Goal: Task Accomplishment & Management: Use online tool/utility

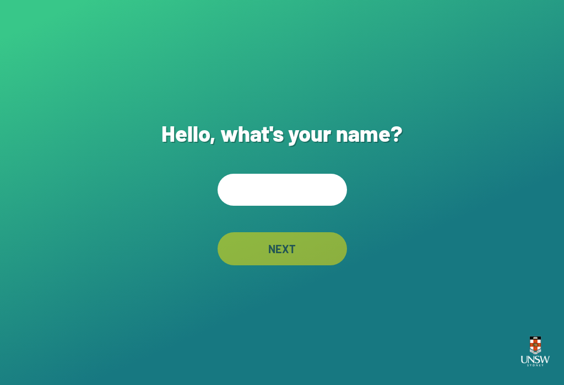
click at [296, 206] on input "text" at bounding box center [282, 190] width 129 height 32
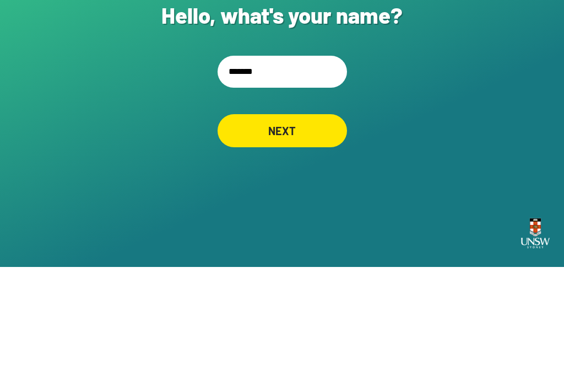
type input "********"
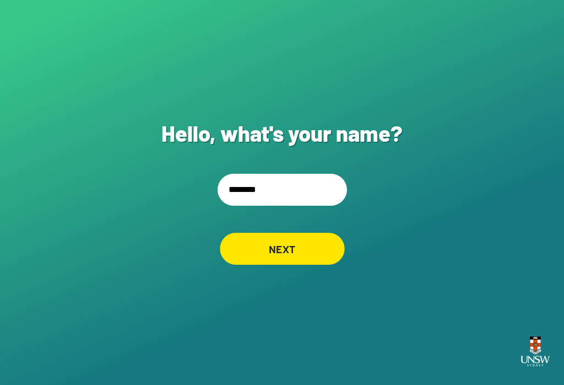
click at [282, 233] on div "NEXT" at bounding box center [282, 249] width 125 height 32
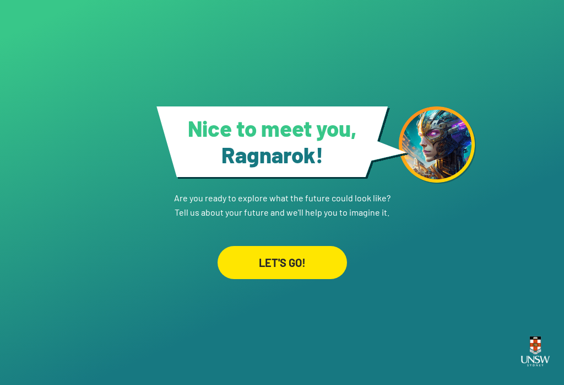
scroll to position [17, 0]
click at [290, 254] on div "LET'S GO!" at bounding box center [282, 262] width 129 height 33
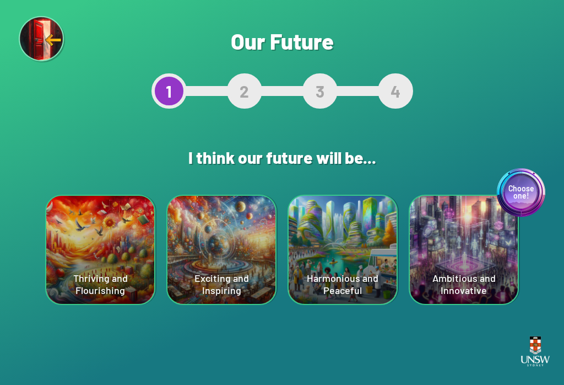
click at [385, 215] on div "Harmonious and Peaceful" at bounding box center [343, 250] width 108 height 108
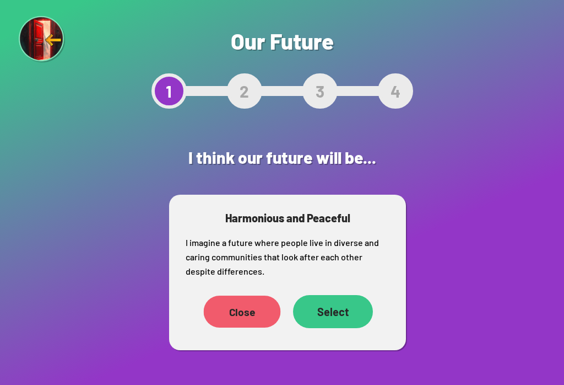
click at [252, 296] on div "Close" at bounding box center [242, 311] width 77 height 32
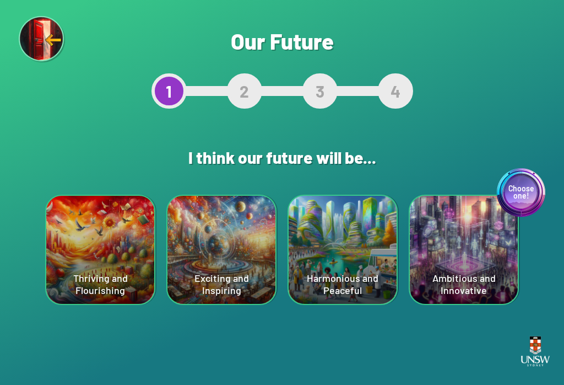
click at [475, 231] on div "Choose one! Ambitious and Innovative" at bounding box center [464, 250] width 108 height 108
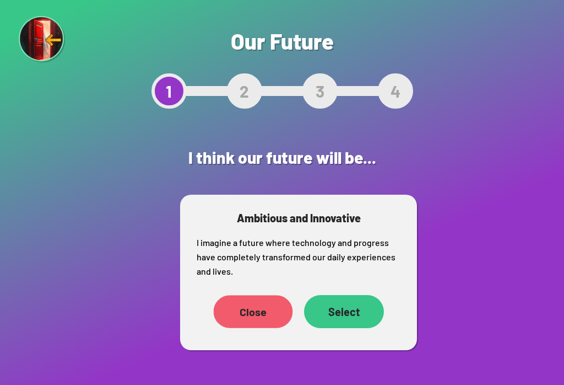
click at [258, 314] on div "Close" at bounding box center [253, 311] width 79 height 33
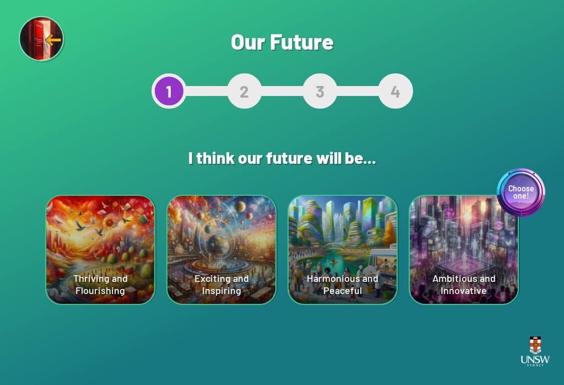
click at [479, 266] on div "Choose one! Ambitious and Innovative" at bounding box center [464, 250] width 108 height 108
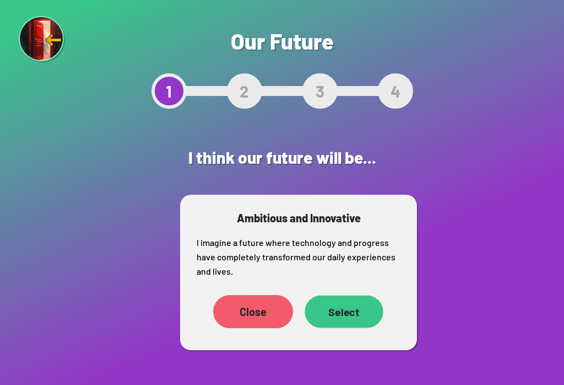
click at [352, 321] on div "Select" at bounding box center [344, 311] width 79 height 33
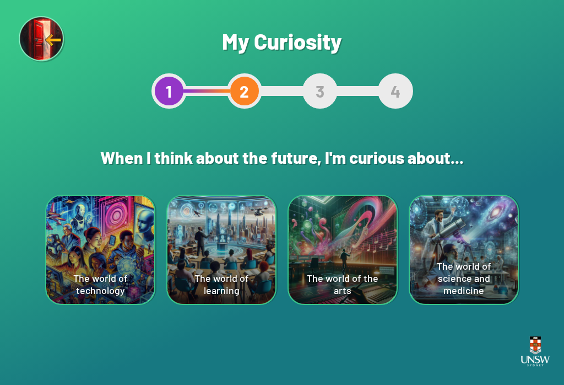
click at [78, 242] on div "The world of technology" at bounding box center [100, 250] width 108 height 108
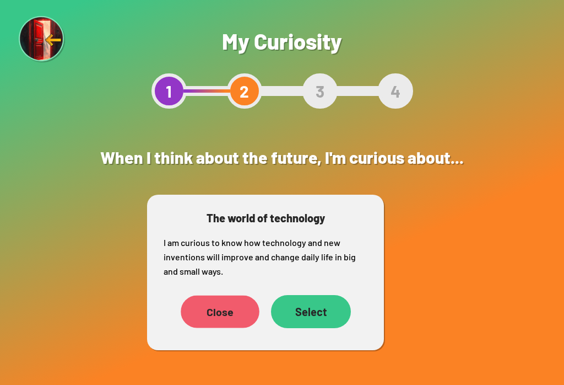
click at [230, 313] on div "Close" at bounding box center [220, 311] width 79 height 33
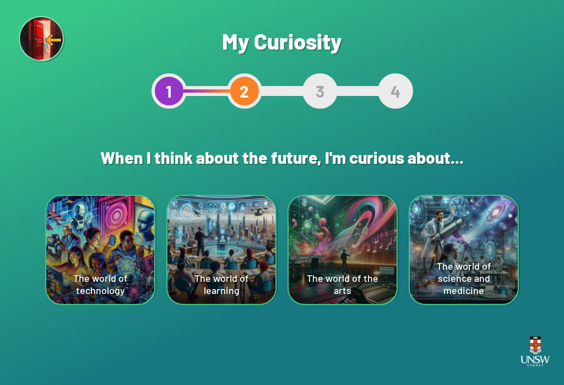
click at [83, 277] on div "The world of technology" at bounding box center [100, 250] width 108 height 108
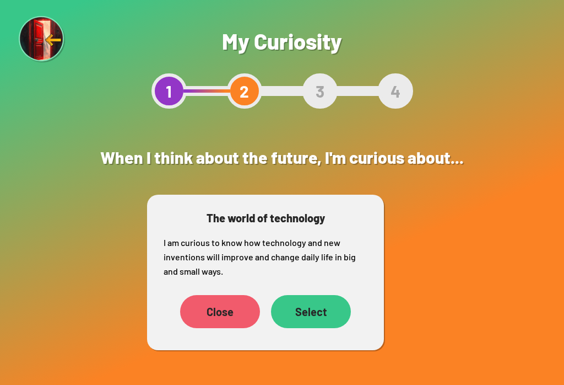
click at [333, 310] on div "Select" at bounding box center [311, 311] width 80 height 33
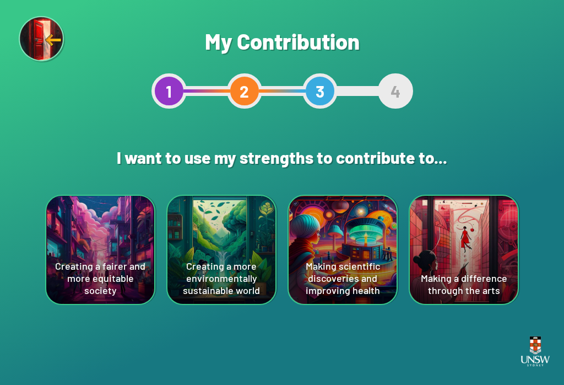
click at [128, 208] on div "Creating a fairer and more equitable society" at bounding box center [100, 250] width 108 height 108
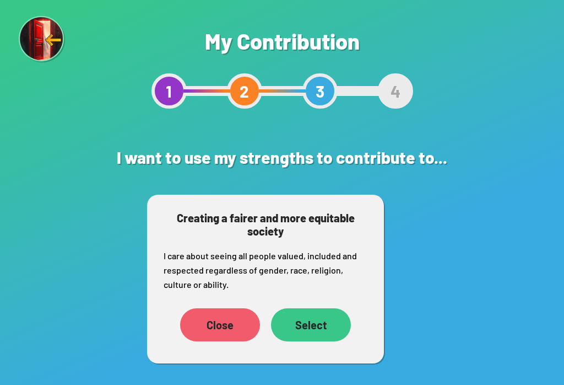
click at [312, 309] on div "Select" at bounding box center [311, 324] width 80 height 33
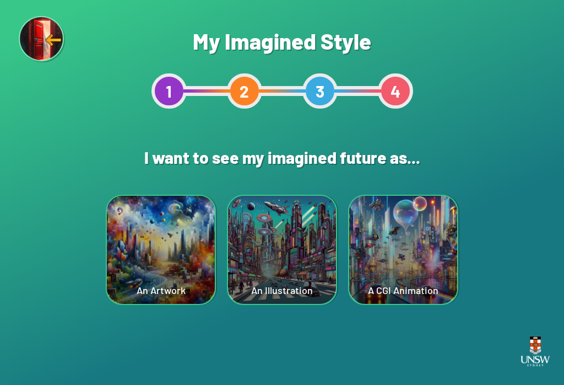
click at [312, 253] on div "An Illustration" at bounding box center [282, 250] width 108 height 108
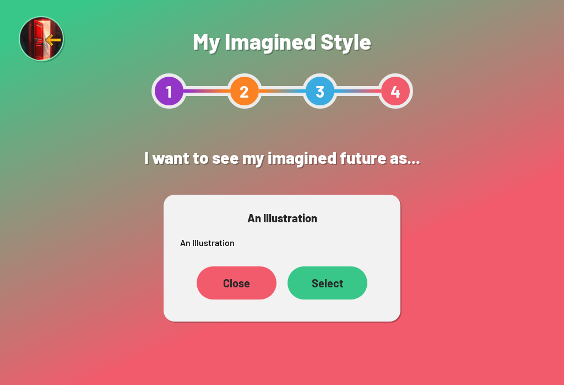
click at [317, 281] on div "Select" at bounding box center [328, 282] width 80 height 33
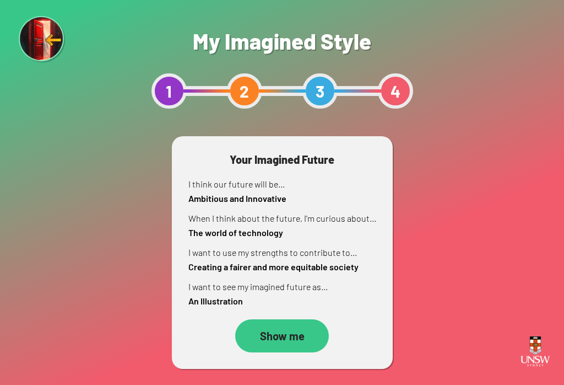
scroll to position [17, 0]
click at [281, 319] on div "Show me" at bounding box center [282, 335] width 94 height 33
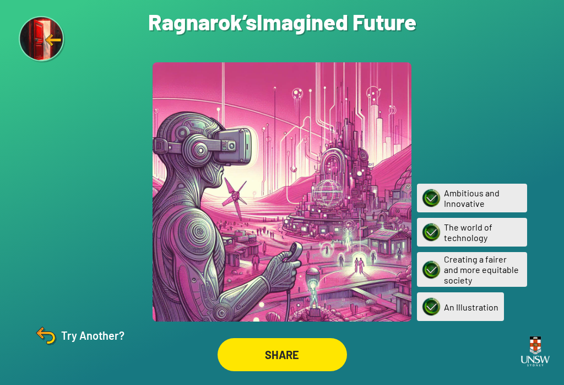
click at [315, 371] on div "SHARE" at bounding box center [282, 354] width 129 height 33
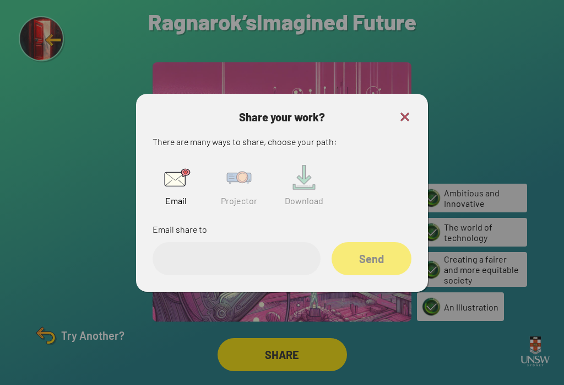
click at [185, 262] on input "email" at bounding box center [237, 258] width 168 height 33
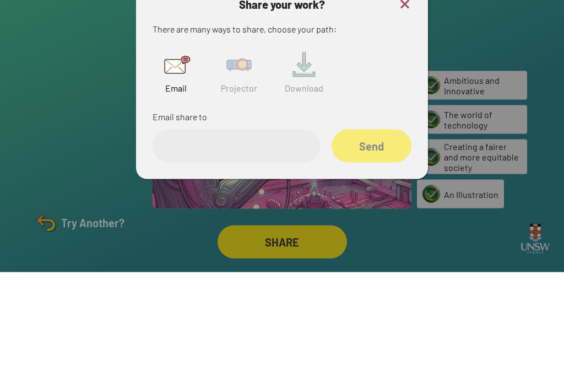
click at [231, 160] on img at bounding box center [238, 177] width 35 height 35
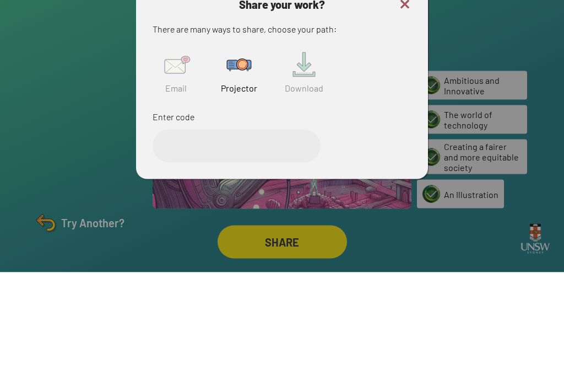
scroll to position [17, 0]
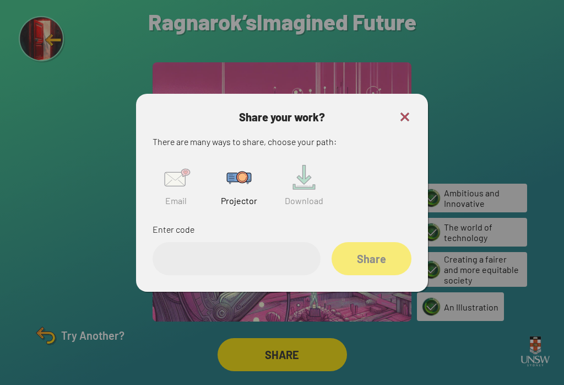
click at [241, 163] on img at bounding box center [238, 177] width 35 height 35
click at [214, 256] on input "text" at bounding box center [237, 258] width 168 height 33
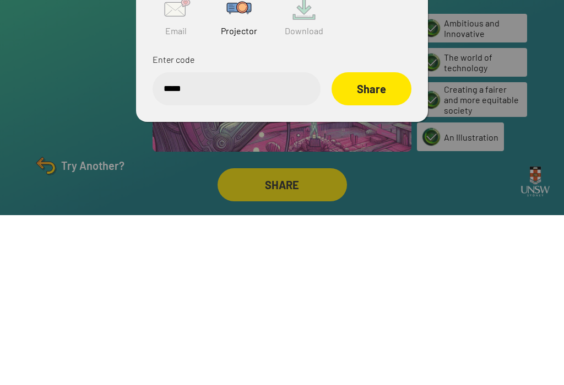
type input "******"
click at [391, 242] on div "Share" at bounding box center [372, 258] width 80 height 33
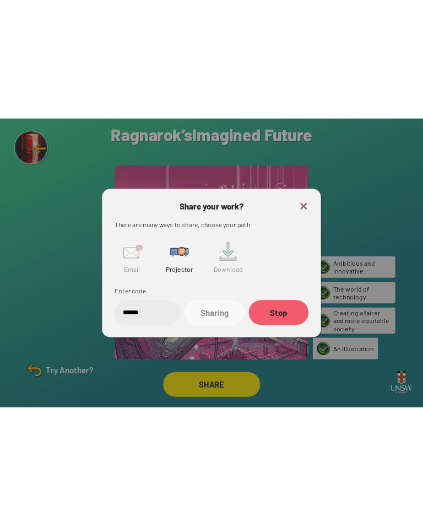
scroll to position [0, 0]
